Goal: Task Accomplishment & Management: Manage account settings

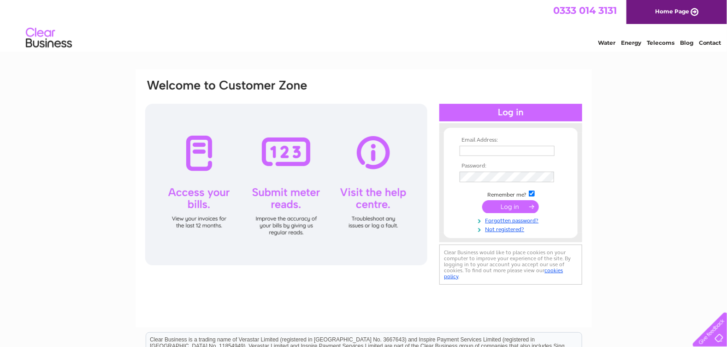
type input "keith@st-direct.demon.co.uk"
click at [507, 206] on input "submit" at bounding box center [510, 206] width 57 height 13
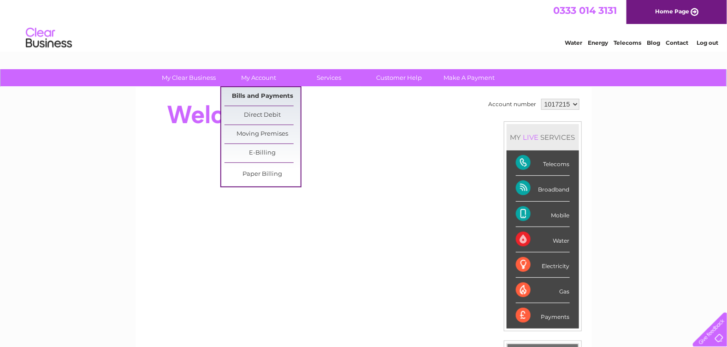
click at [272, 94] on link "Bills and Payments" at bounding box center [262, 96] width 76 height 18
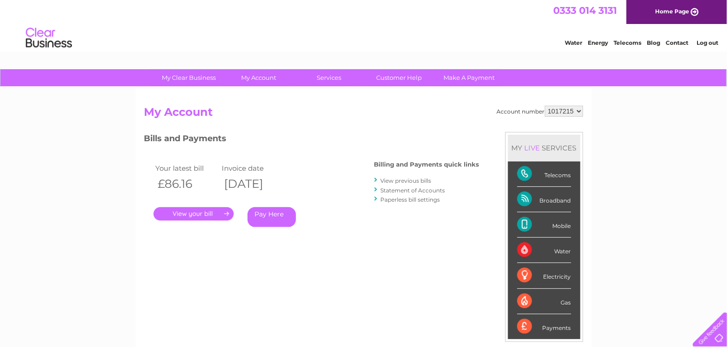
click at [198, 214] on link "." at bounding box center [193, 213] width 80 height 13
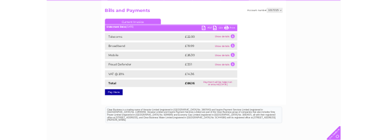
scroll to position [92, 0]
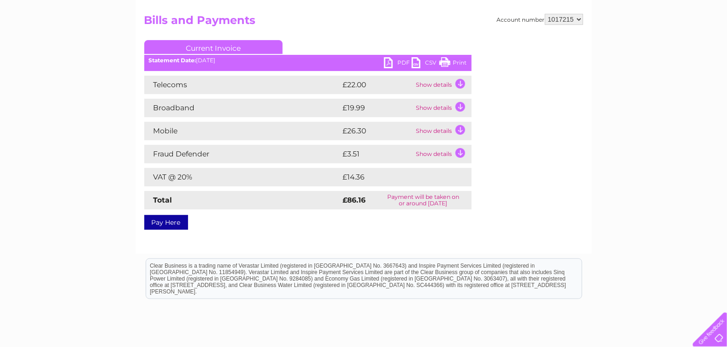
click at [391, 61] on link "PDF" at bounding box center [398, 63] width 28 height 13
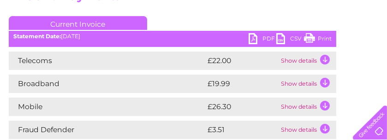
scroll to position [138, 0]
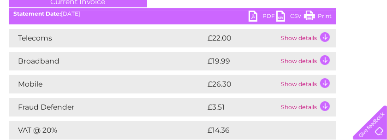
click at [323, 83] on td "Show details" at bounding box center [307, 84] width 58 height 18
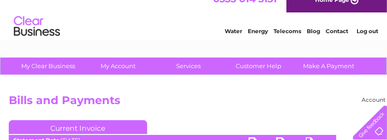
scroll to position [0, 0]
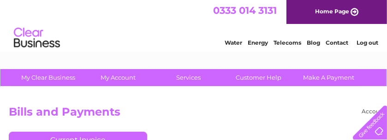
click at [370, 39] on link "Log out" at bounding box center [367, 42] width 22 height 7
